Goal: Transaction & Acquisition: Purchase product/service

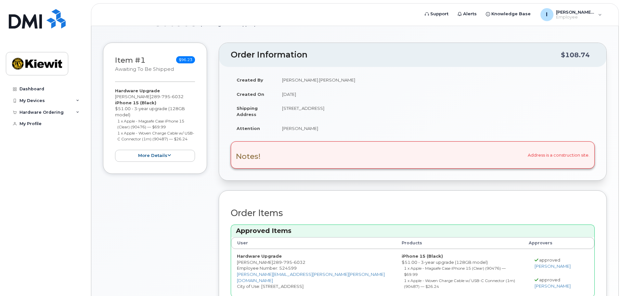
scroll to position [32, 0]
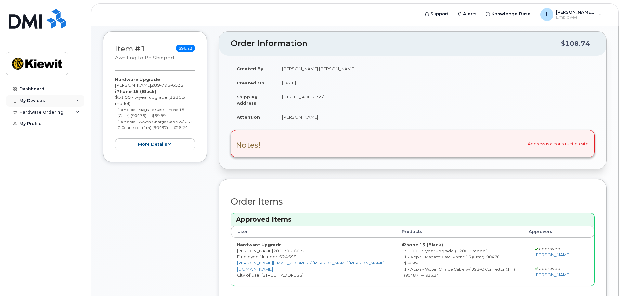
click at [42, 103] on div "My Devices" at bounding box center [45, 101] width 79 height 12
click at [65, 101] on div "My Devices" at bounding box center [45, 101] width 79 height 12
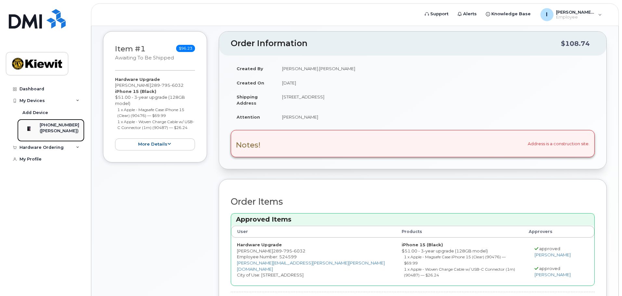
click at [51, 126] on div "[PHONE_NUMBER]" at bounding box center [60, 125] width 40 height 6
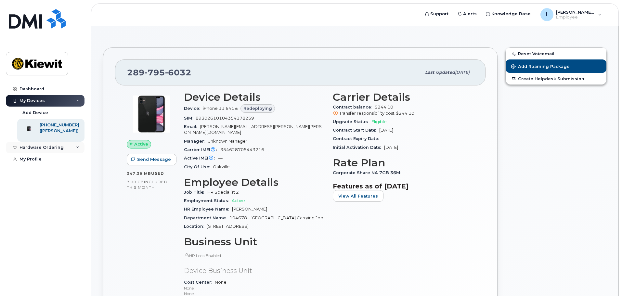
click at [59, 150] on div "Hardware Ordering" at bounding box center [41, 147] width 44 height 5
click at [49, 174] on link "New Order" at bounding box center [50, 172] width 67 height 12
